Goal: Task Accomplishment & Management: Manage account settings

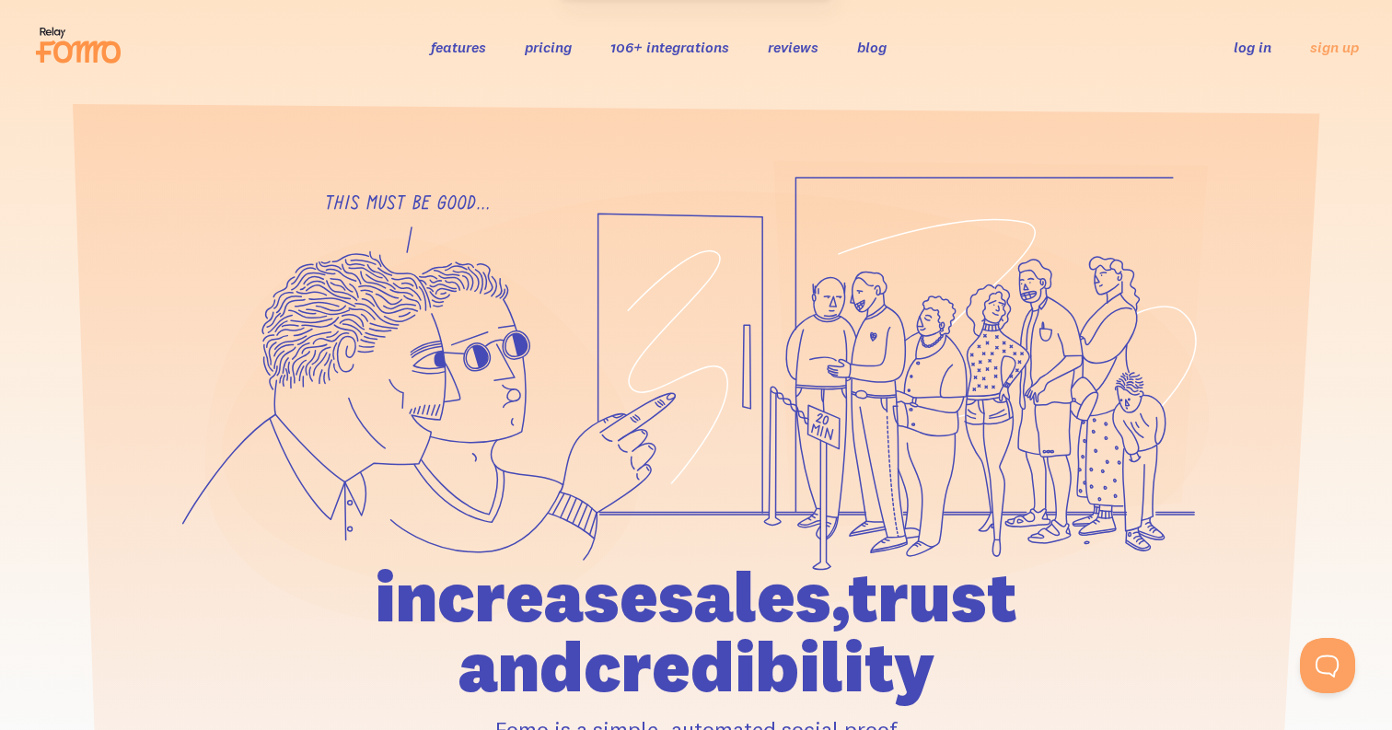
click at [1240, 49] on link "log in" at bounding box center [1253, 47] width 38 height 18
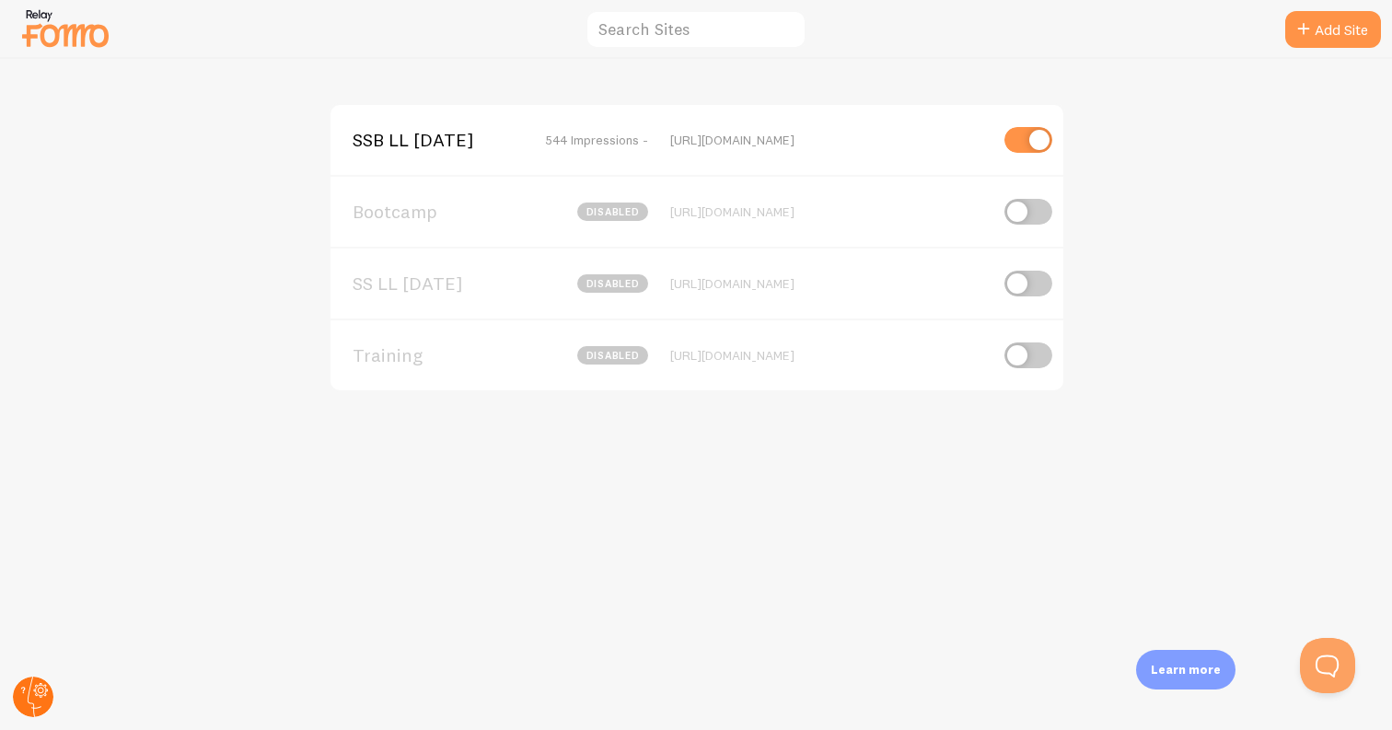
click at [28, 704] on circle at bounding box center [33, 697] width 41 height 41
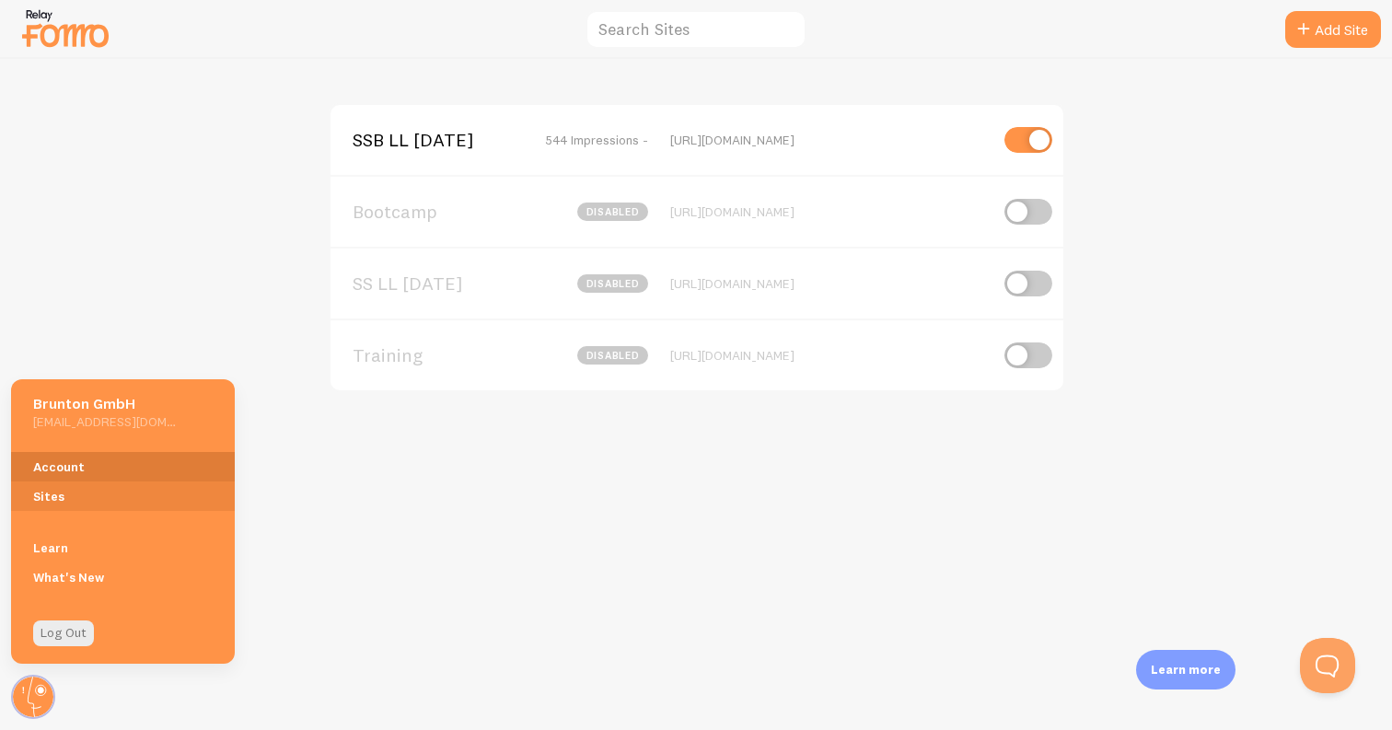
click at [88, 469] on link "Account" at bounding box center [123, 466] width 224 height 29
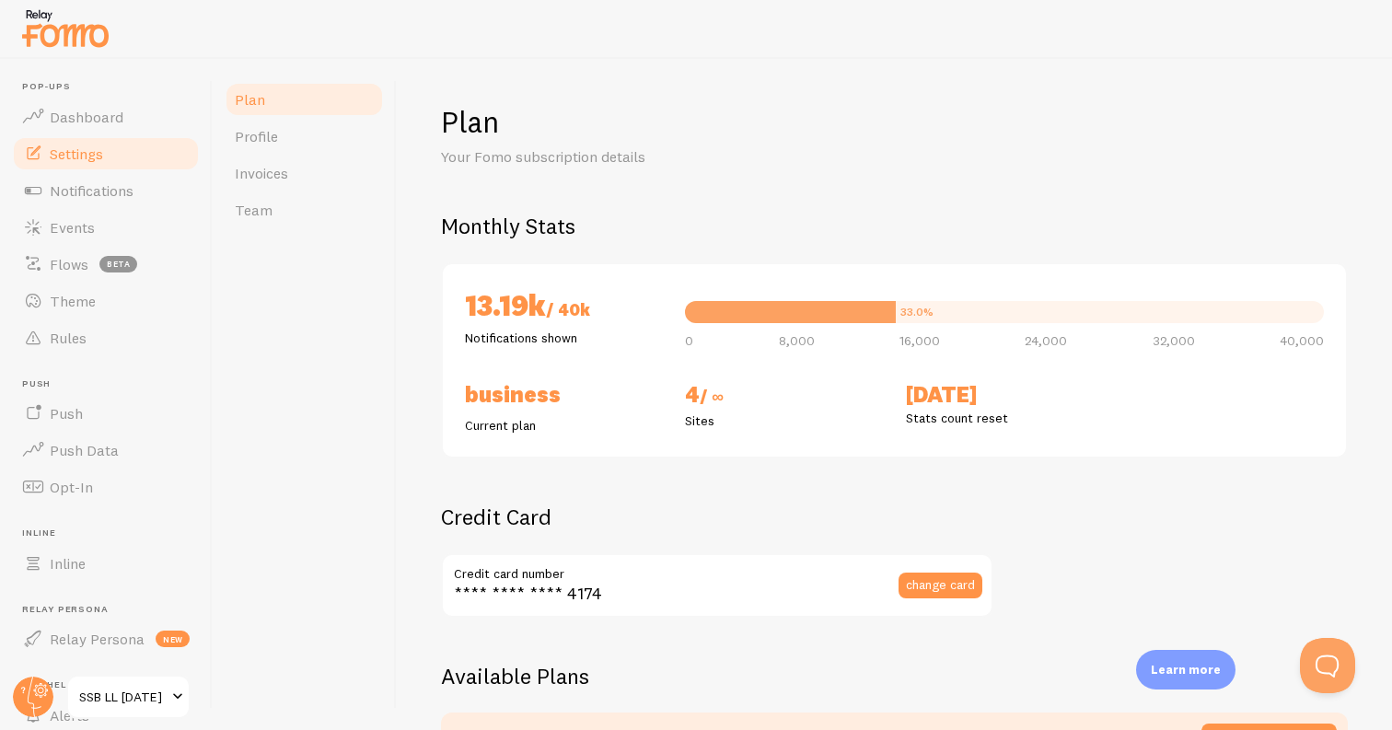
click at [111, 153] on link "Settings" at bounding box center [106, 153] width 190 height 37
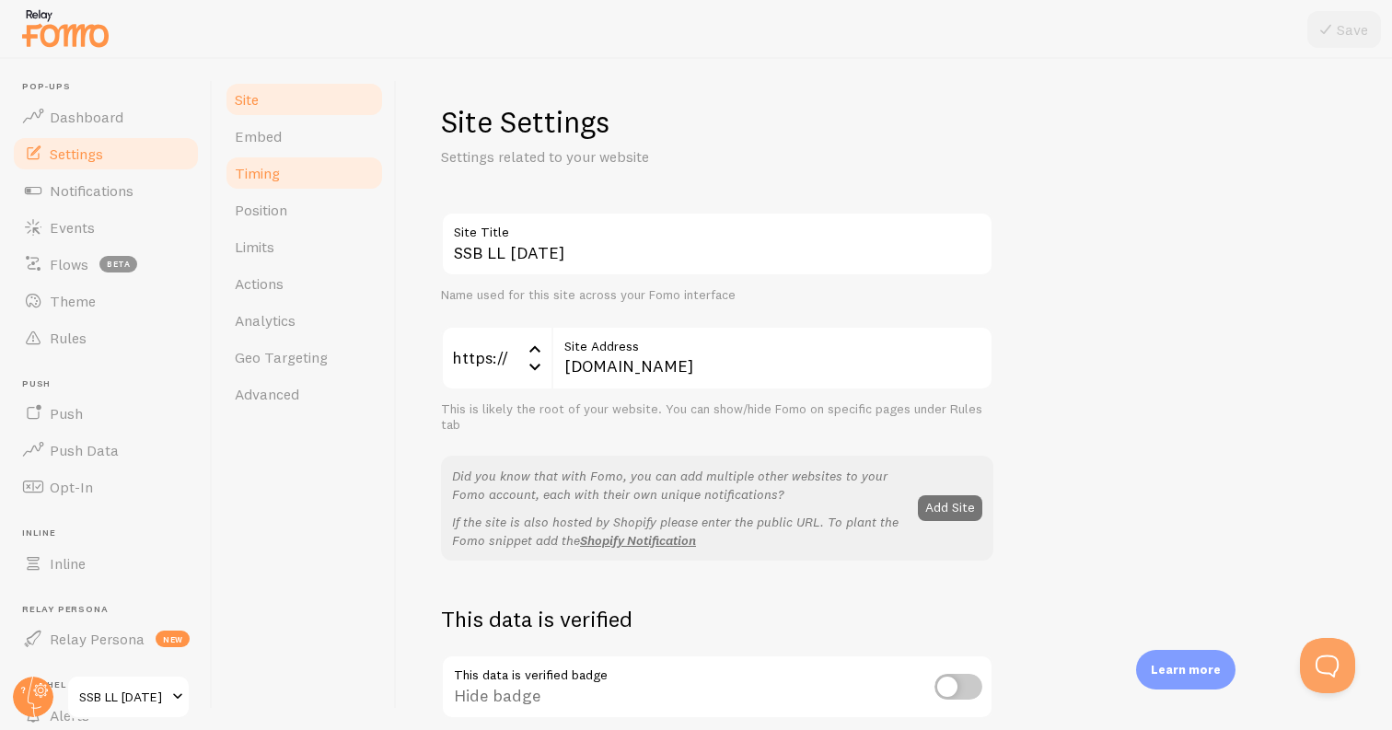
click at [319, 172] on link "Timing" at bounding box center [304, 173] width 161 height 37
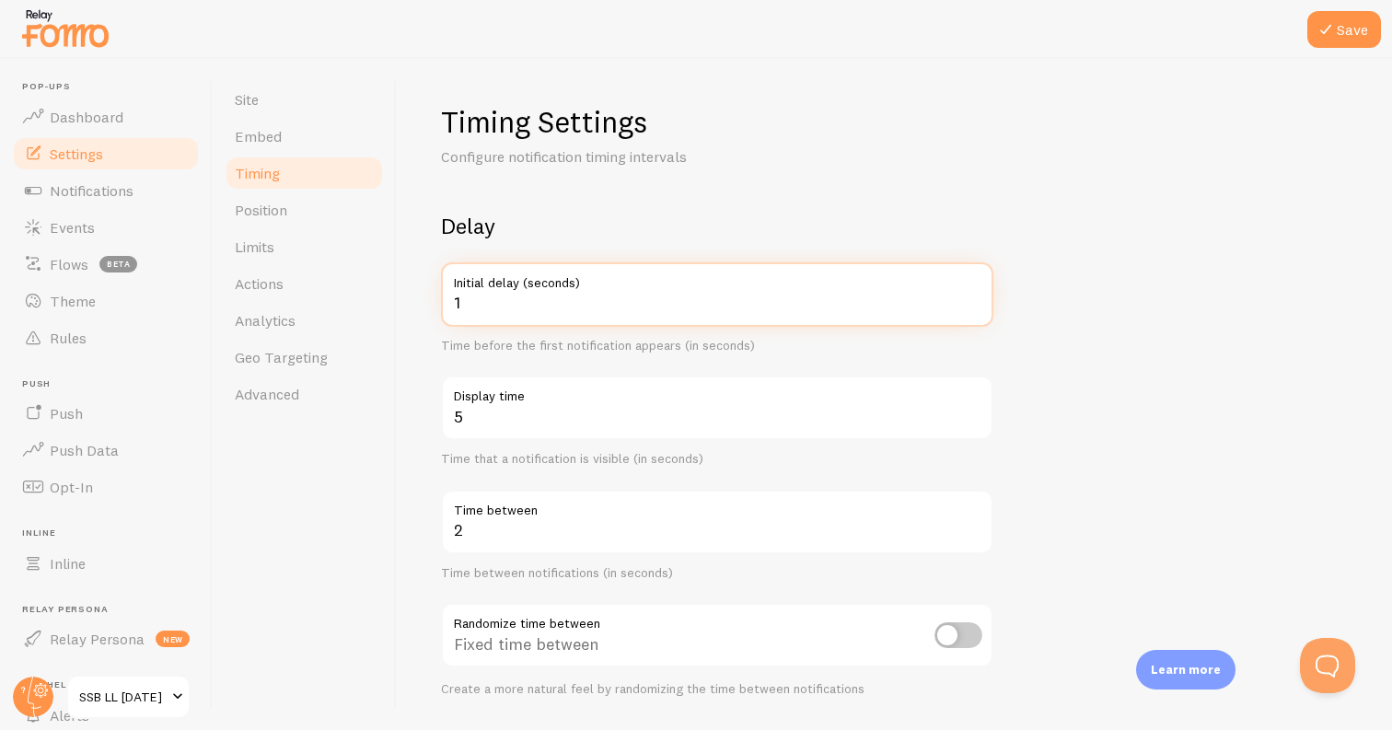
type input "1"
click at [975, 306] on input "1" at bounding box center [717, 294] width 553 height 64
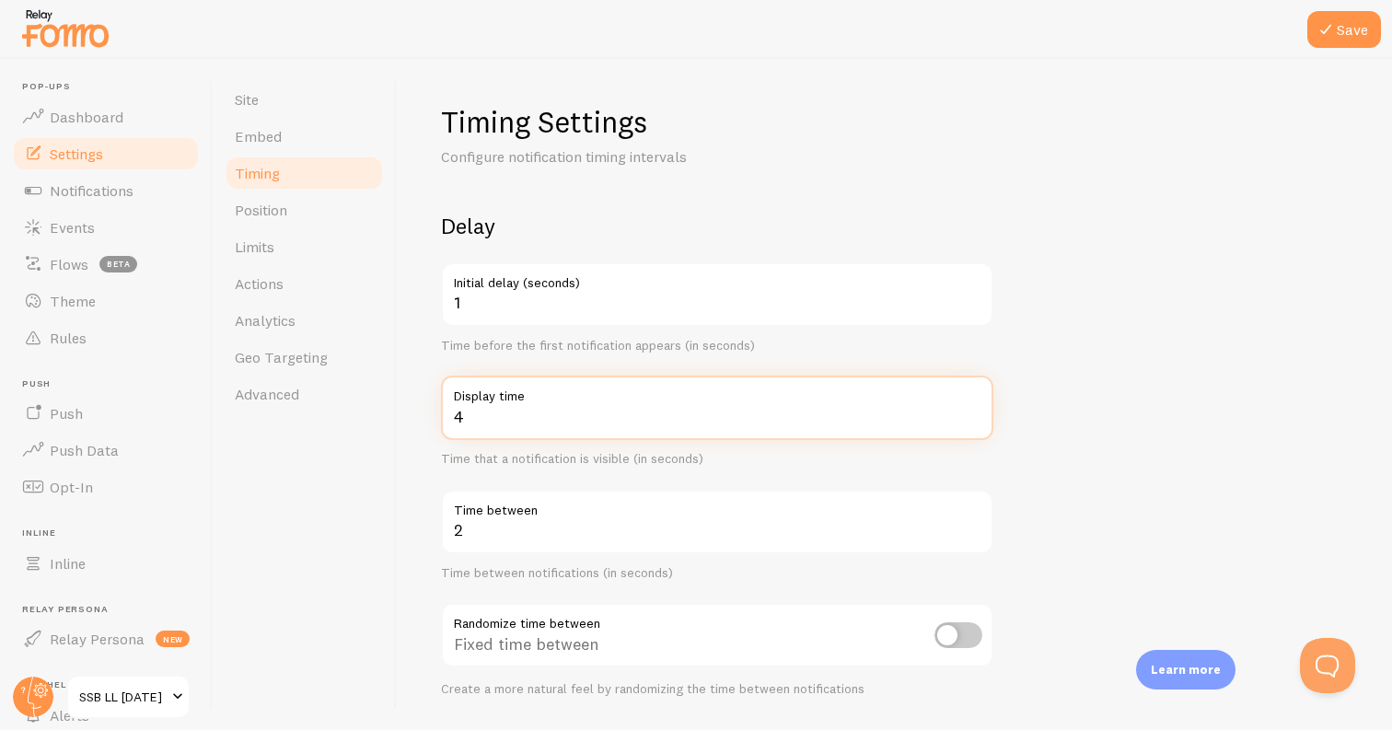
click at [973, 421] on input "4" at bounding box center [717, 408] width 553 height 64
type input "3"
click at [973, 422] on input "3" at bounding box center [717, 408] width 553 height 64
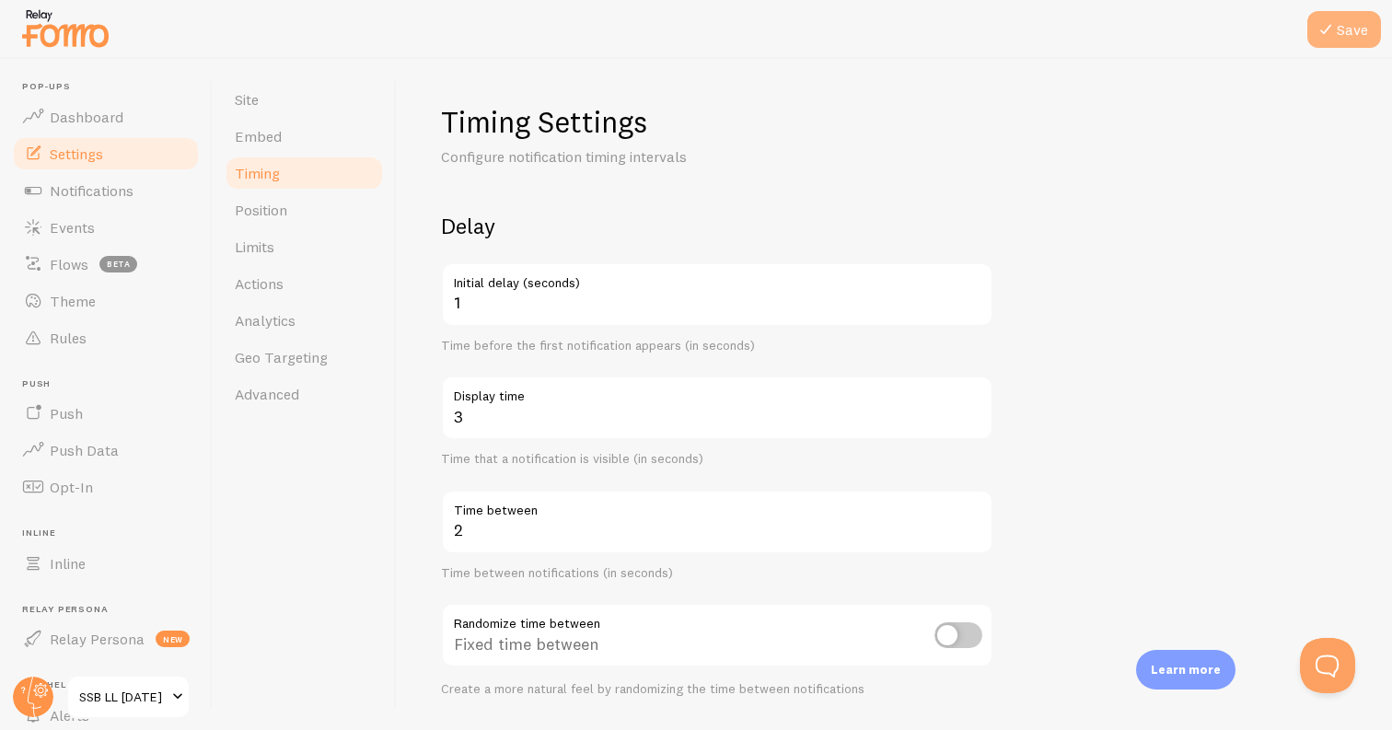
click at [1348, 29] on button "Save" at bounding box center [1345, 29] width 74 height 37
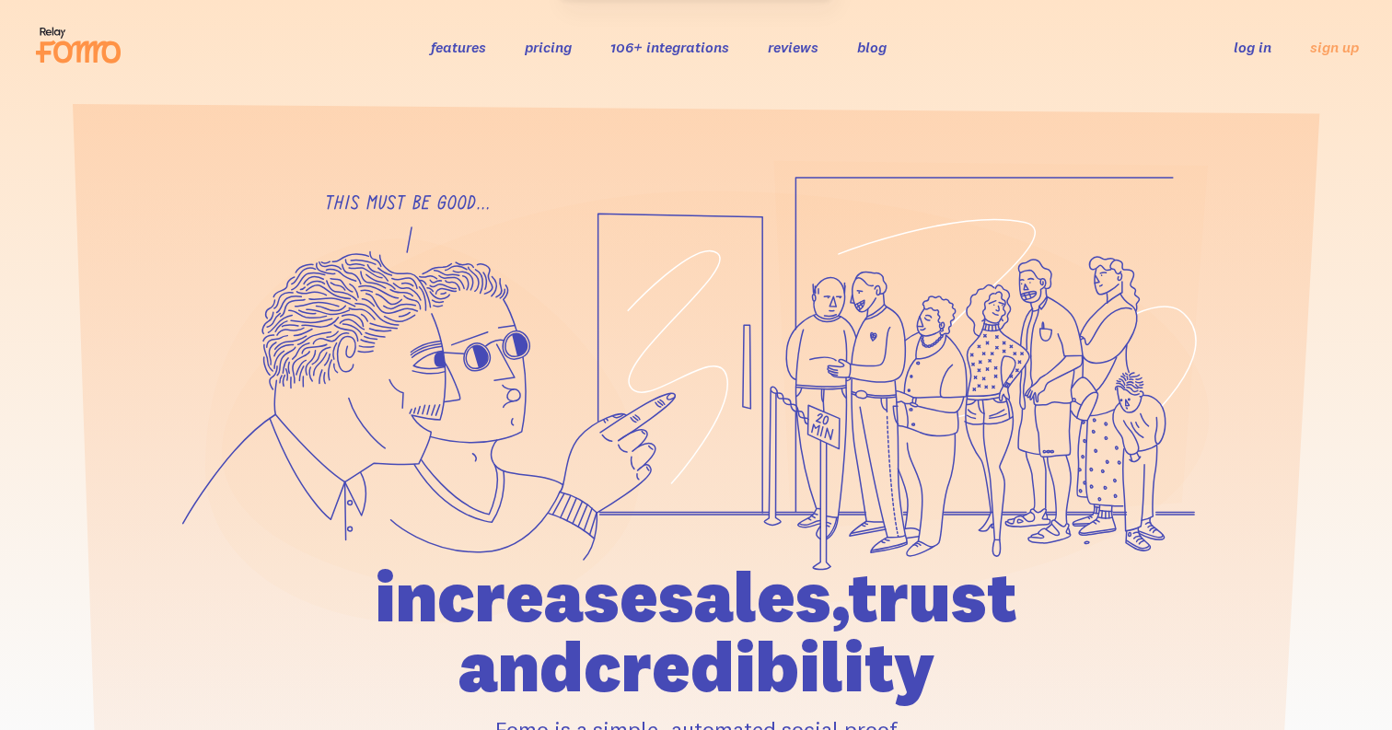
click at [1247, 48] on link "log in" at bounding box center [1253, 47] width 38 height 18
